Goal: Check status: Check status

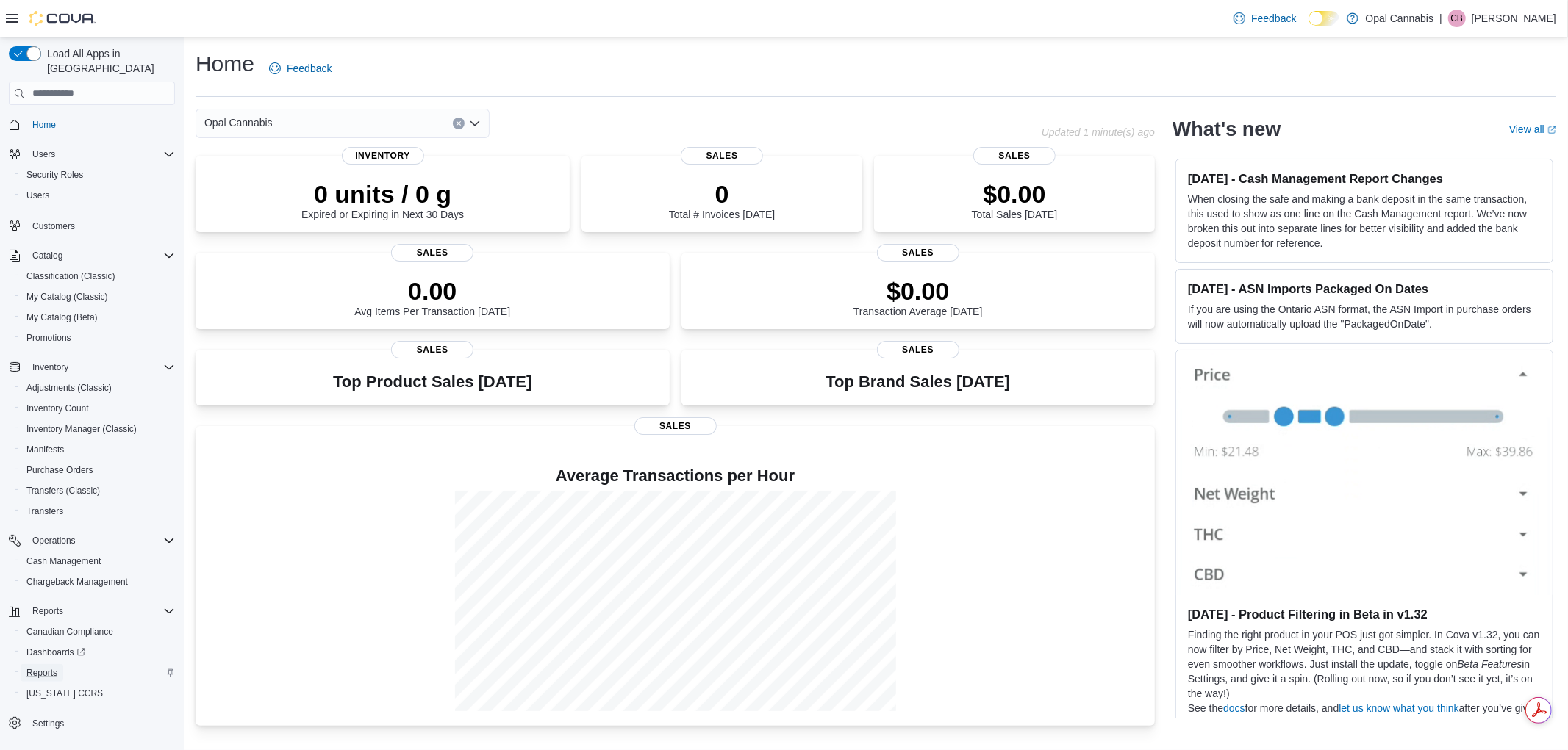
click at [52, 667] on span "Reports" at bounding box center [41, 672] width 31 height 11
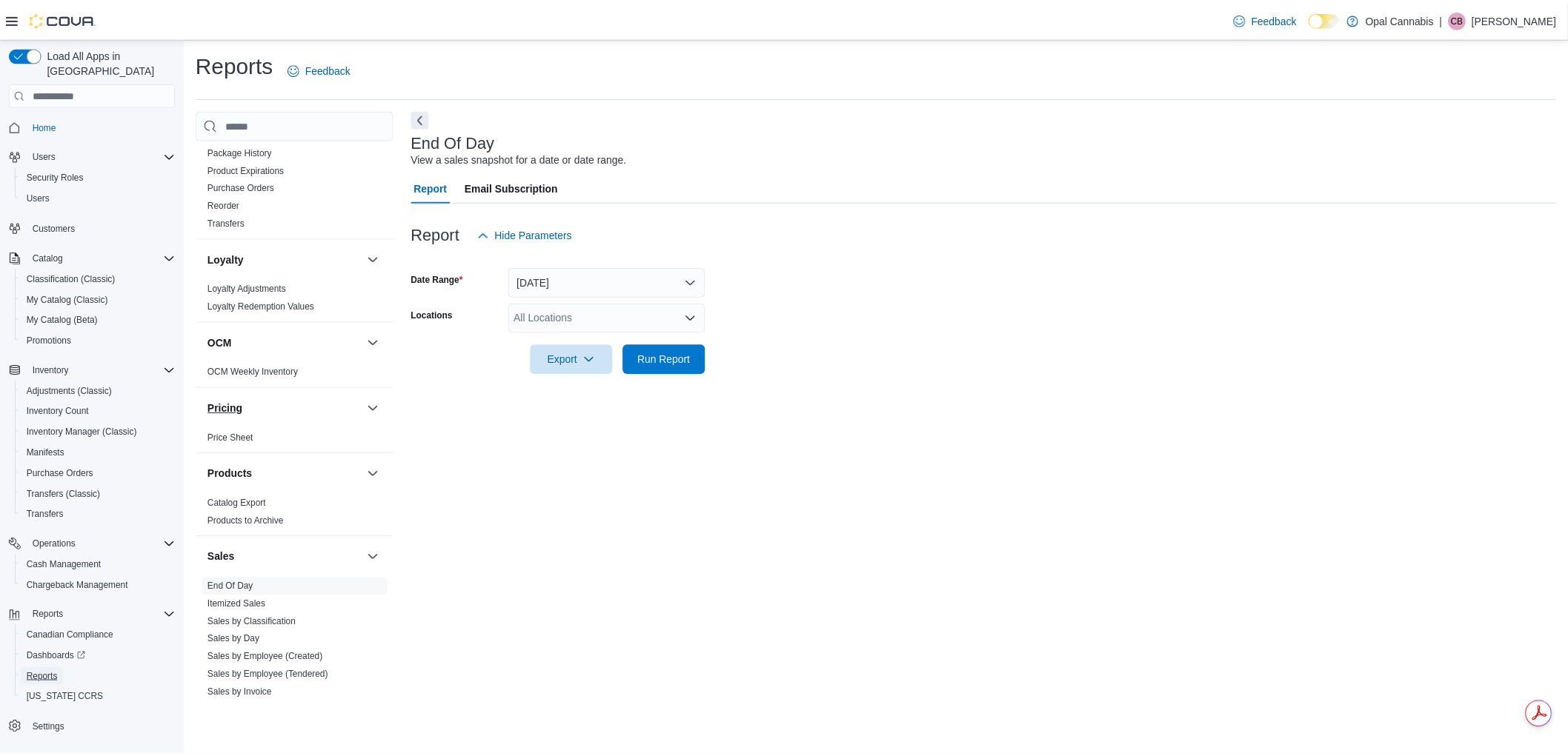
scroll to position [823, 0]
click at [223, 578] on link "End Of Day" at bounding box center [232, 583] width 46 height 11
click at [231, 578] on link "End Of Day" at bounding box center [232, 583] width 46 height 11
click at [594, 275] on button "Today" at bounding box center [610, 282] width 198 height 29
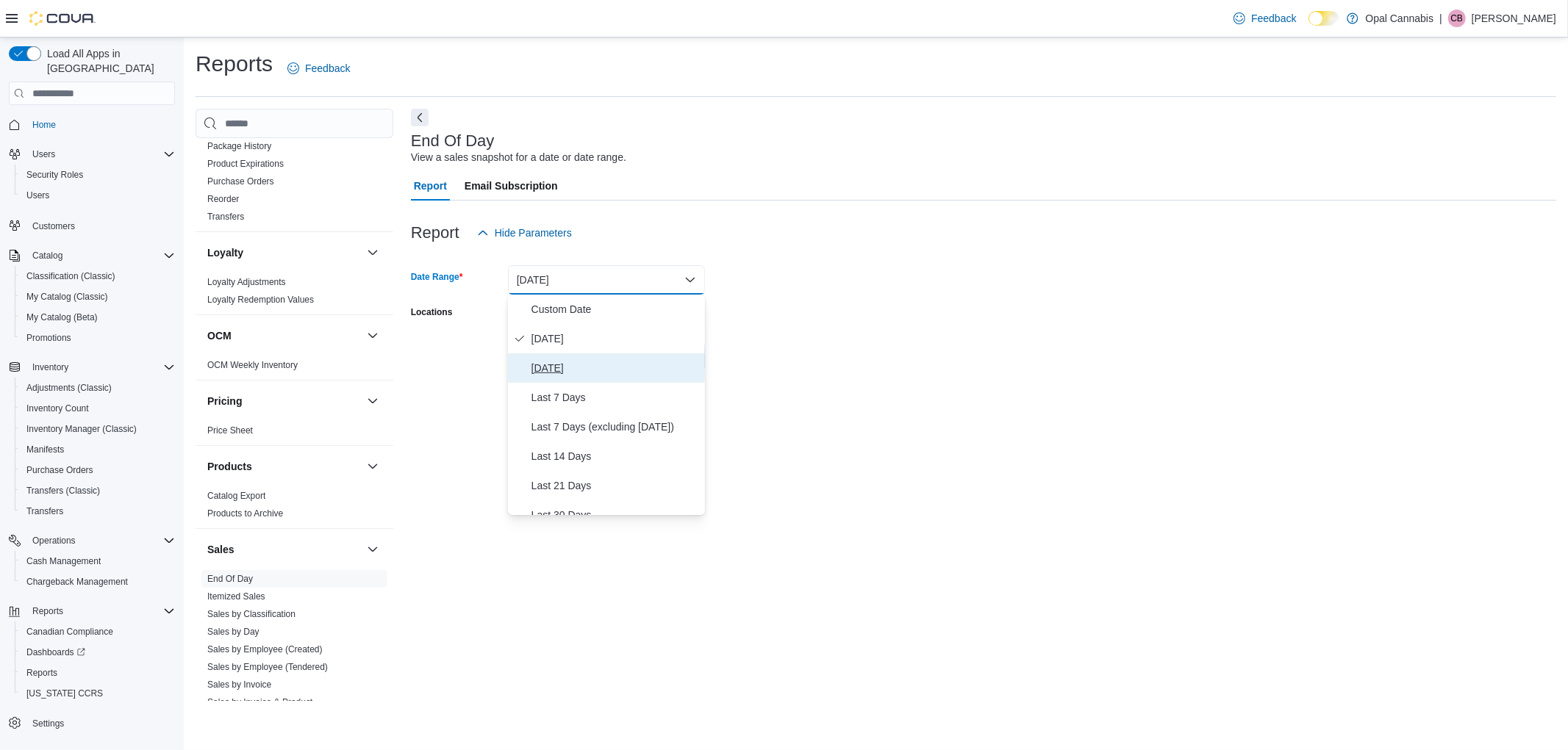
click at [581, 365] on span "Yesterday" at bounding box center [615, 368] width 168 height 18
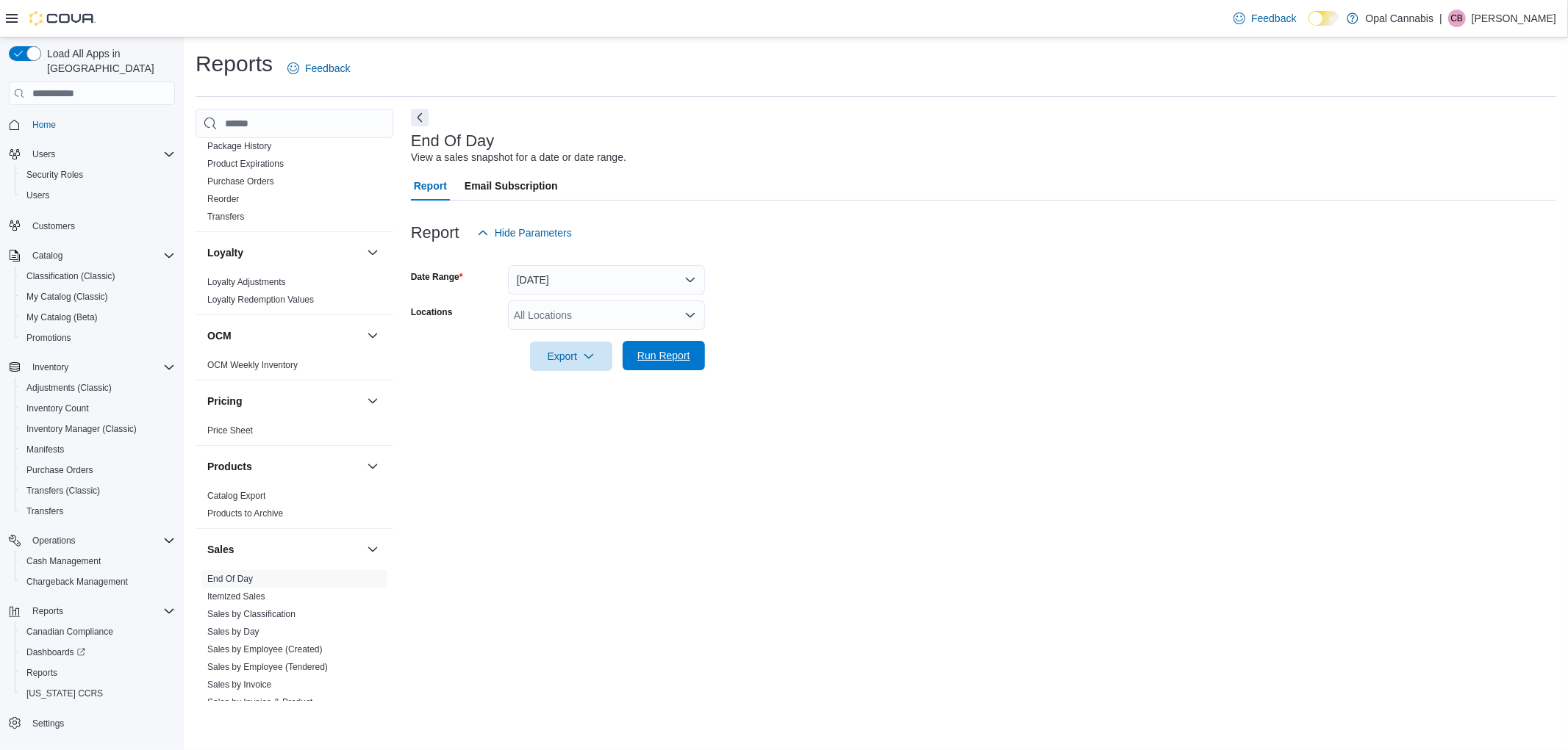
click at [665, 361] on span "Run Report" at bounding box center [664, 356] width 53 height 15
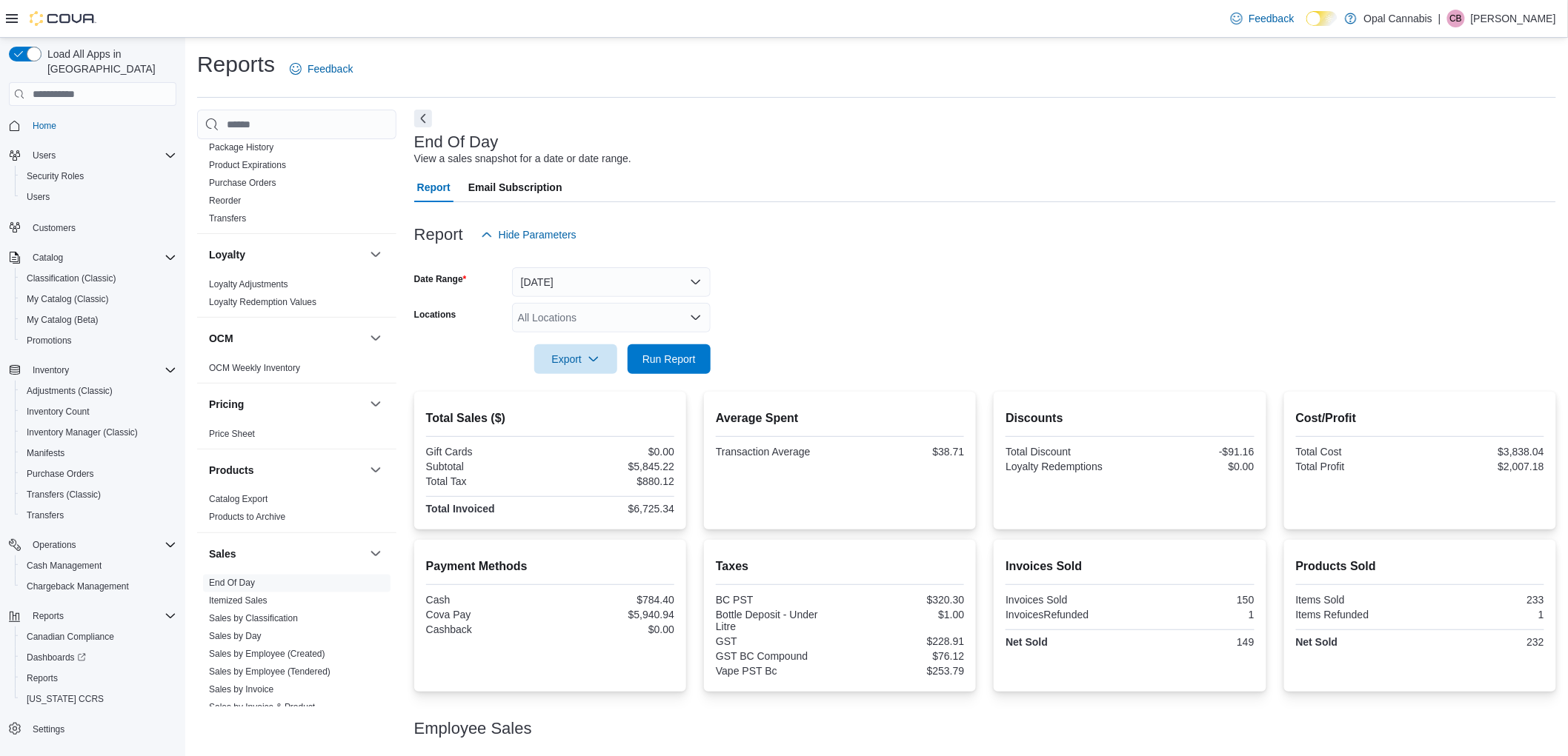
drag, startPoint x: 675, startPoint y: 507, endPoint x: 578, endPoint y: 514, distance: 97.3
click at [578, 514] on div "Gift Cards $0.00 Subtotal $5,845.22 Total Tax $880.12 Total Invoiced $6,725.34" at bounding box center [550, 481] width 248 height 72
